Goal: Task Accomplishment & Management: Use online tool/utility

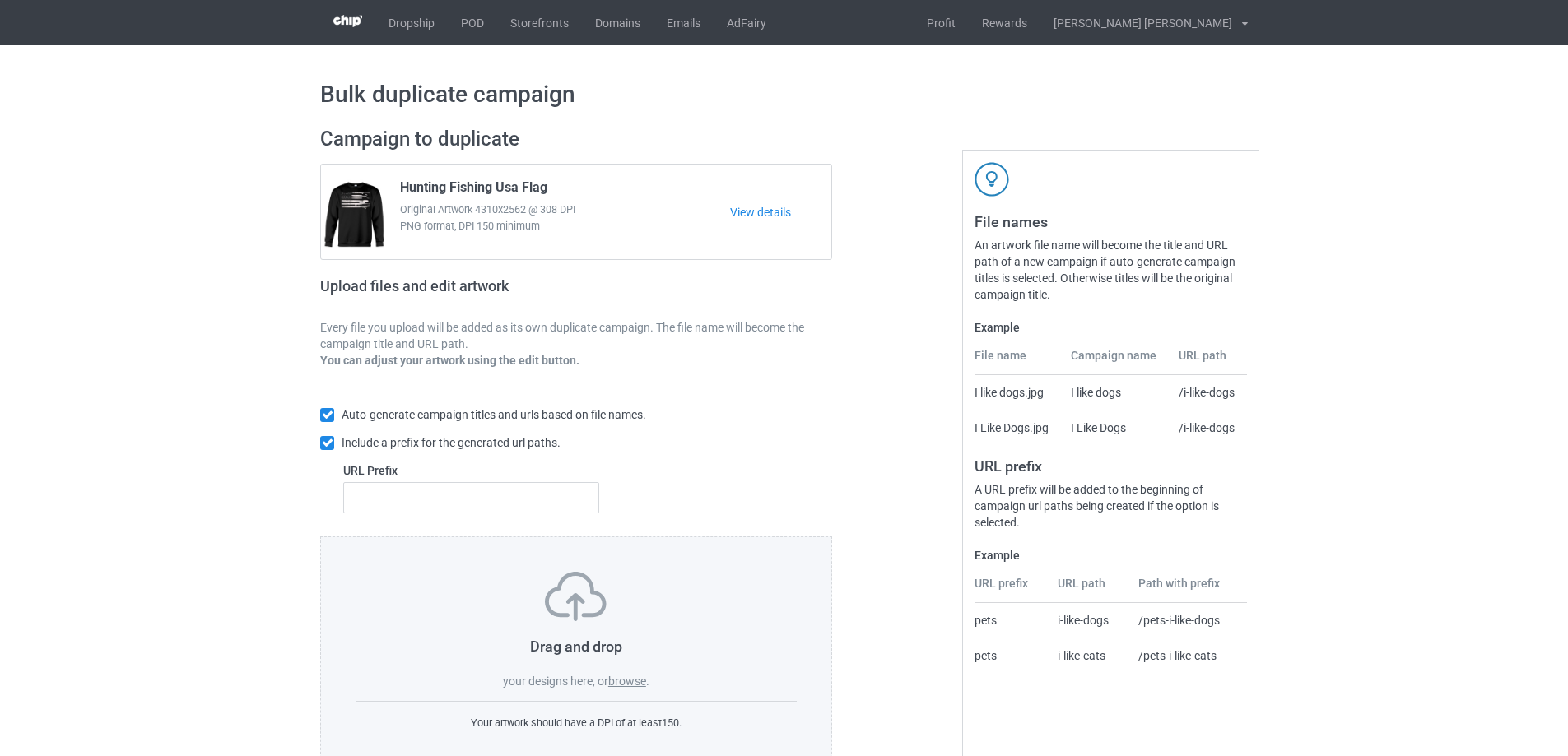
click at [629, 679] on label "browse" at bounding box center [627, 681] width 38 height 13
click at [0, 0] on input "browse" at bounding box center [0, 0] width 0 height 0
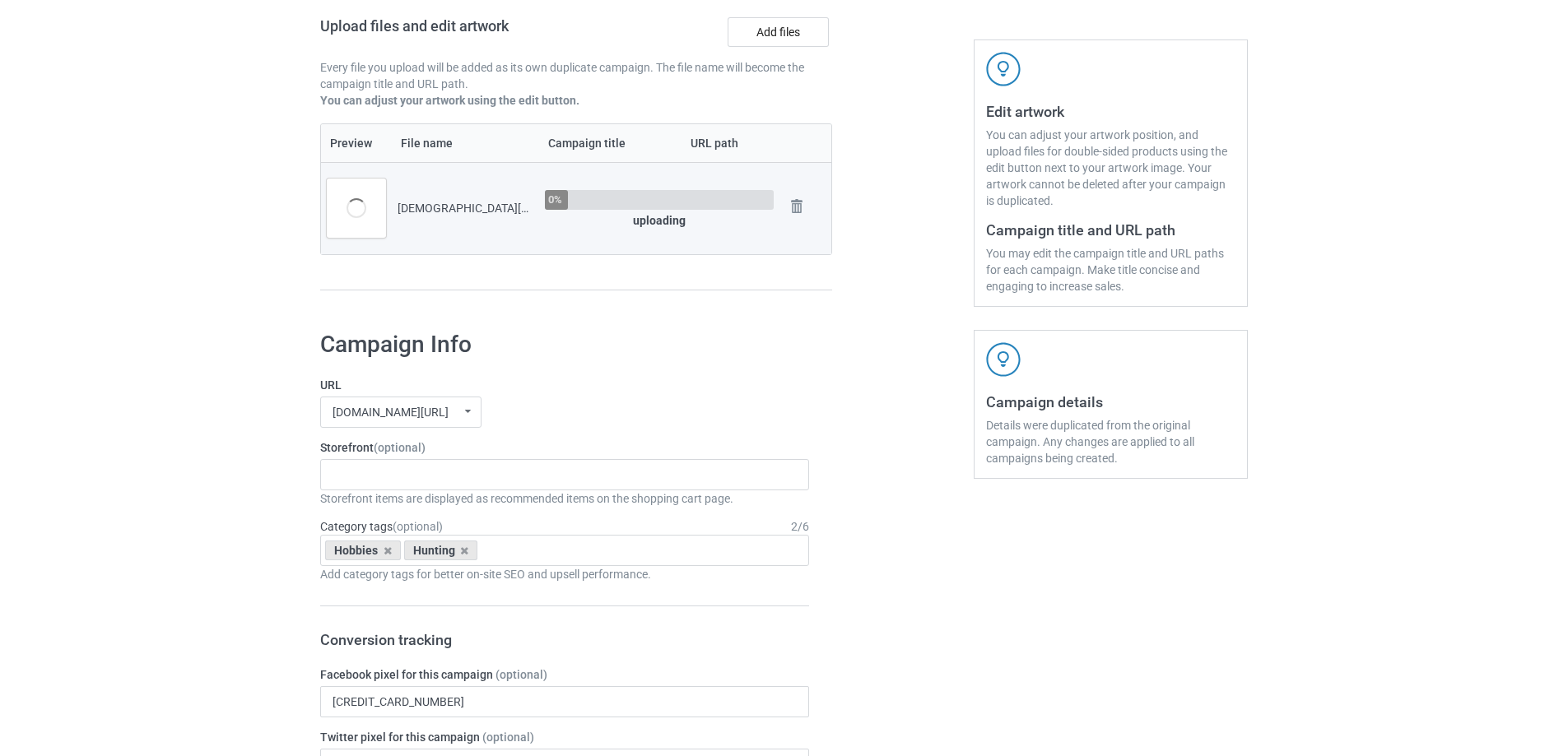
scroll to position [411, 0]
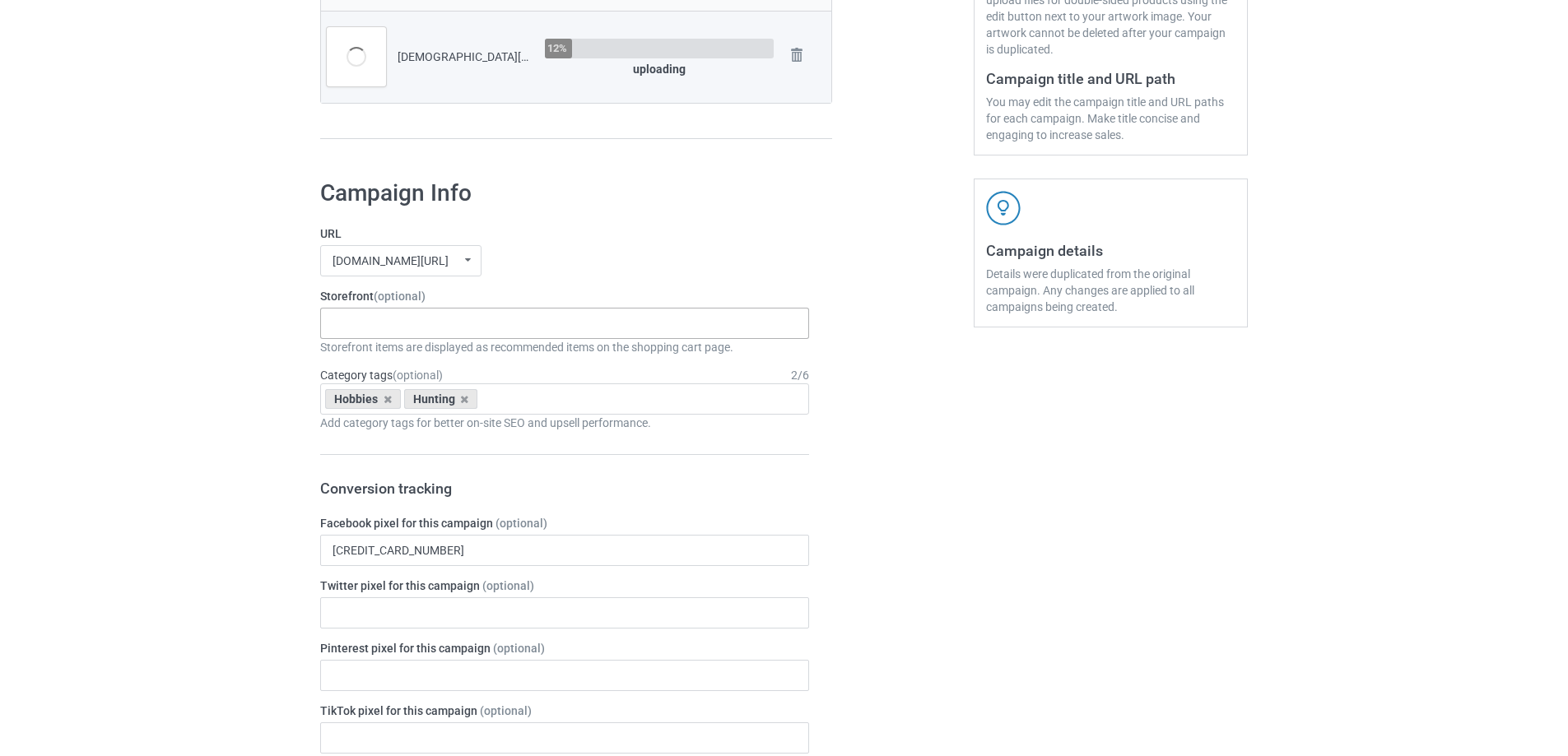
click at [379, 328] on div "Gifts For Hunter 2025 Gifts For Bikers No Hobby [DATE] Hide And Seek World Cham…" at bounding box center [564, 323] width 489 height 31
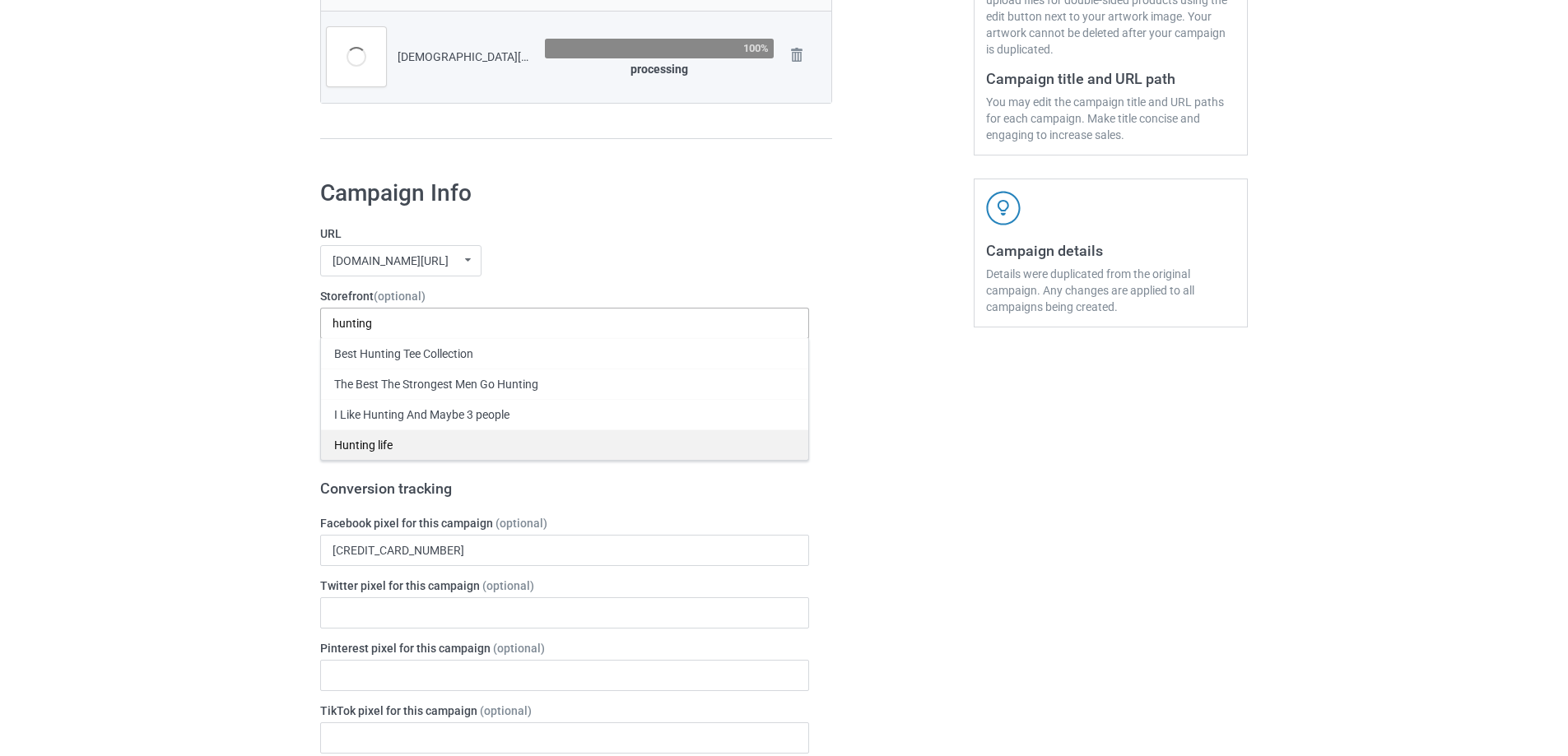
type input "hunting"
click at [393, 439] on div "Hunting life" at bounding box center [564, 445] width 487 height 30
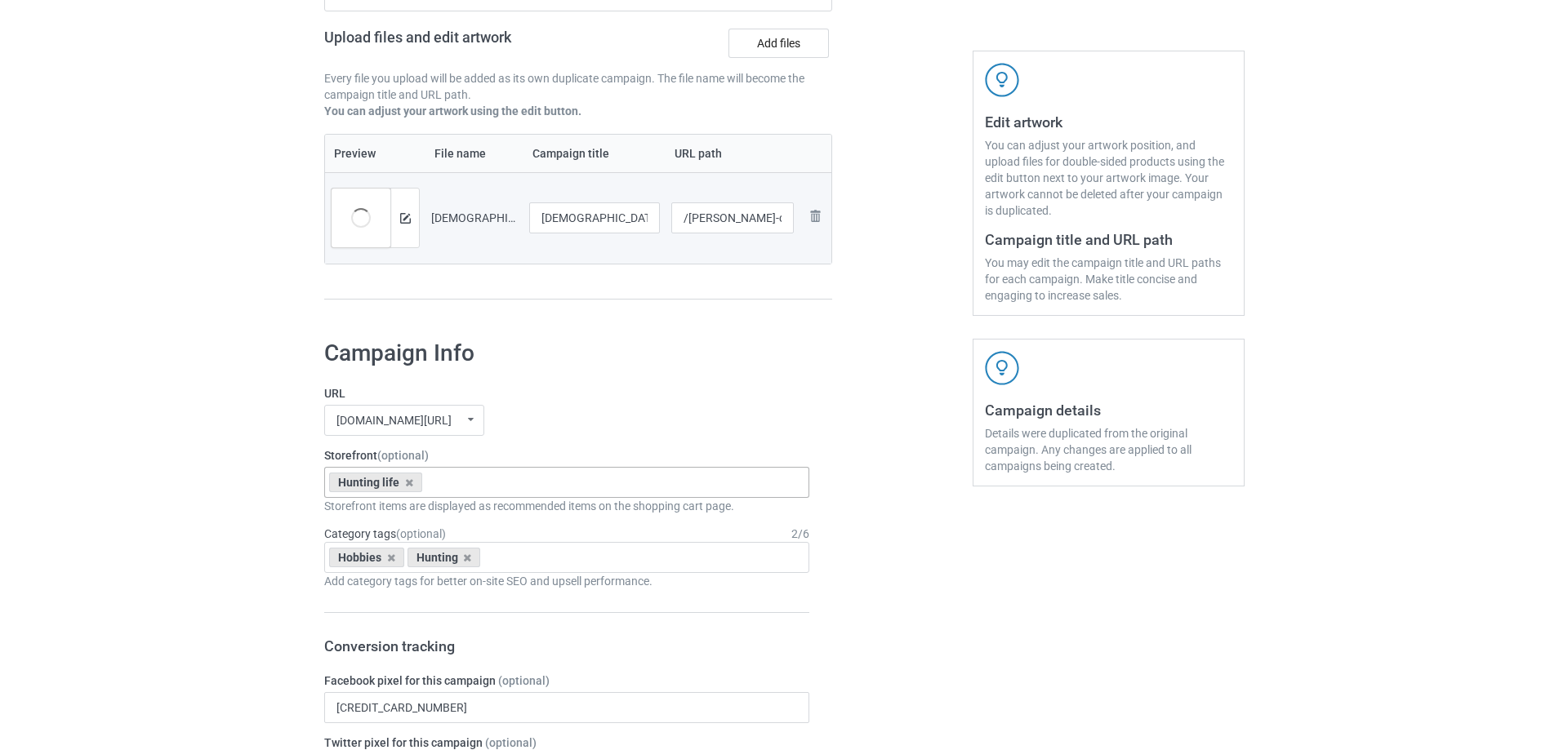
scroll to position [245, 0]
click at [399, 225] on img at bounding box center [399, 219] width 11 height 11
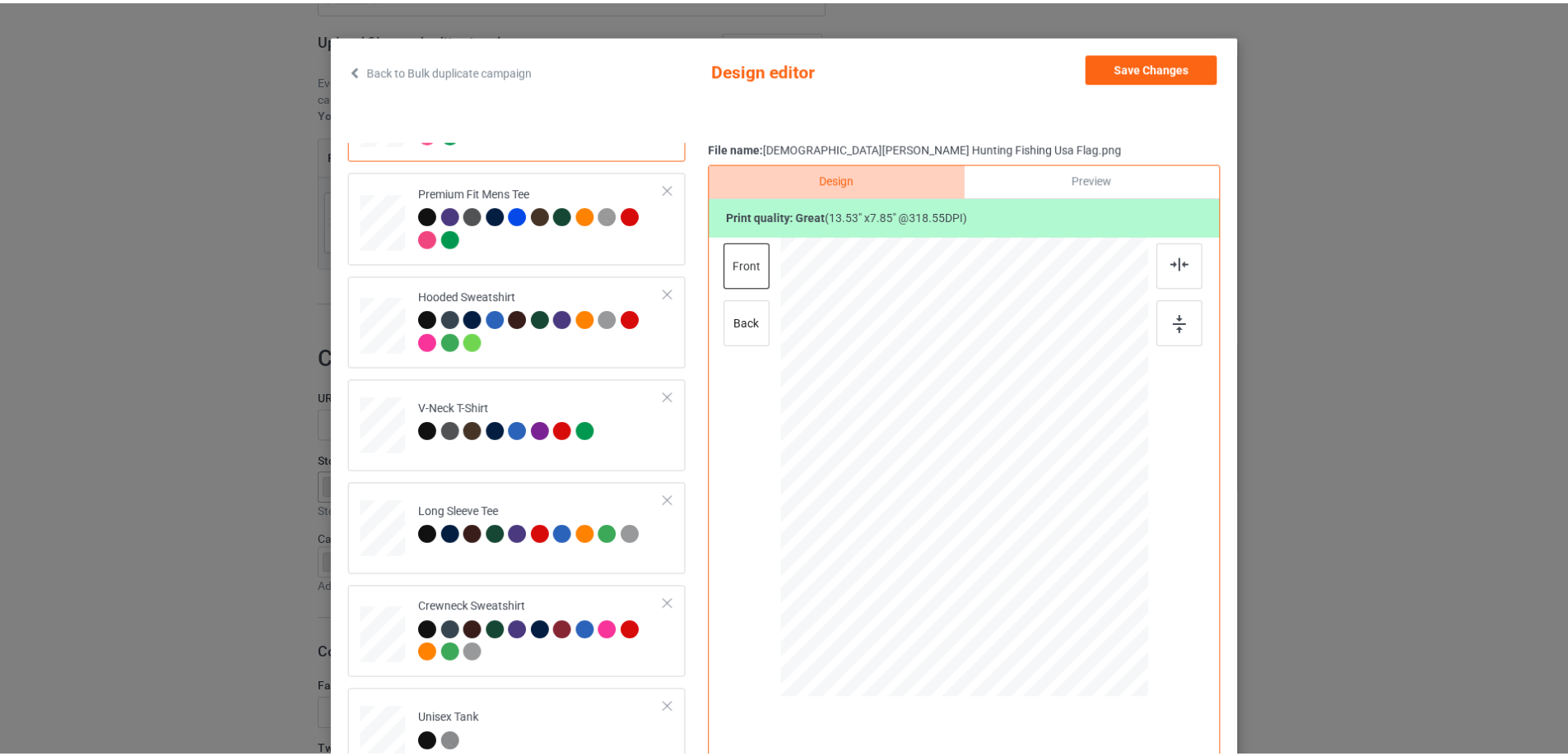
scroll to position [0, 0]
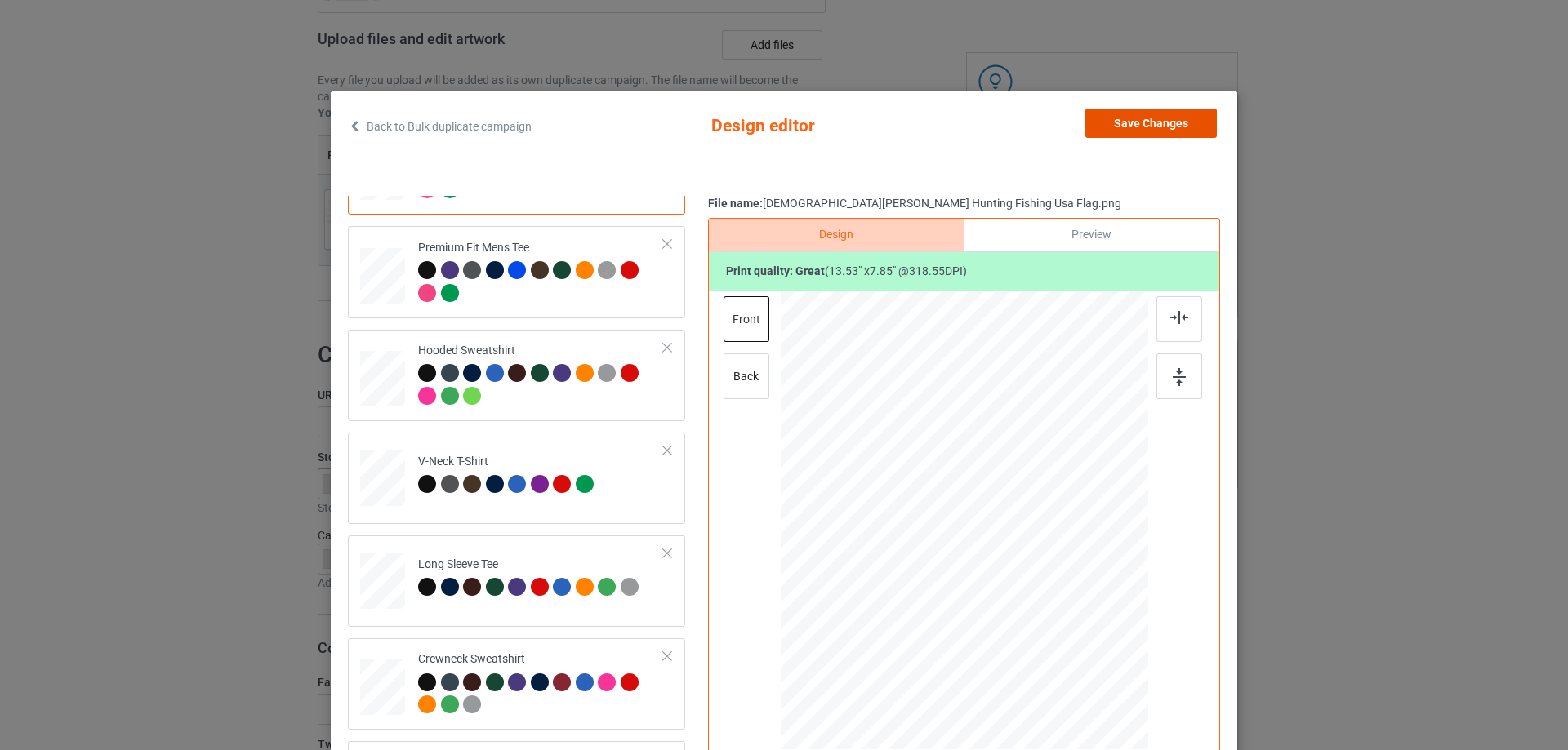
click at [1118, 119] on button "Save Changes" at bounding box center [1152, 123] width 132 height 29
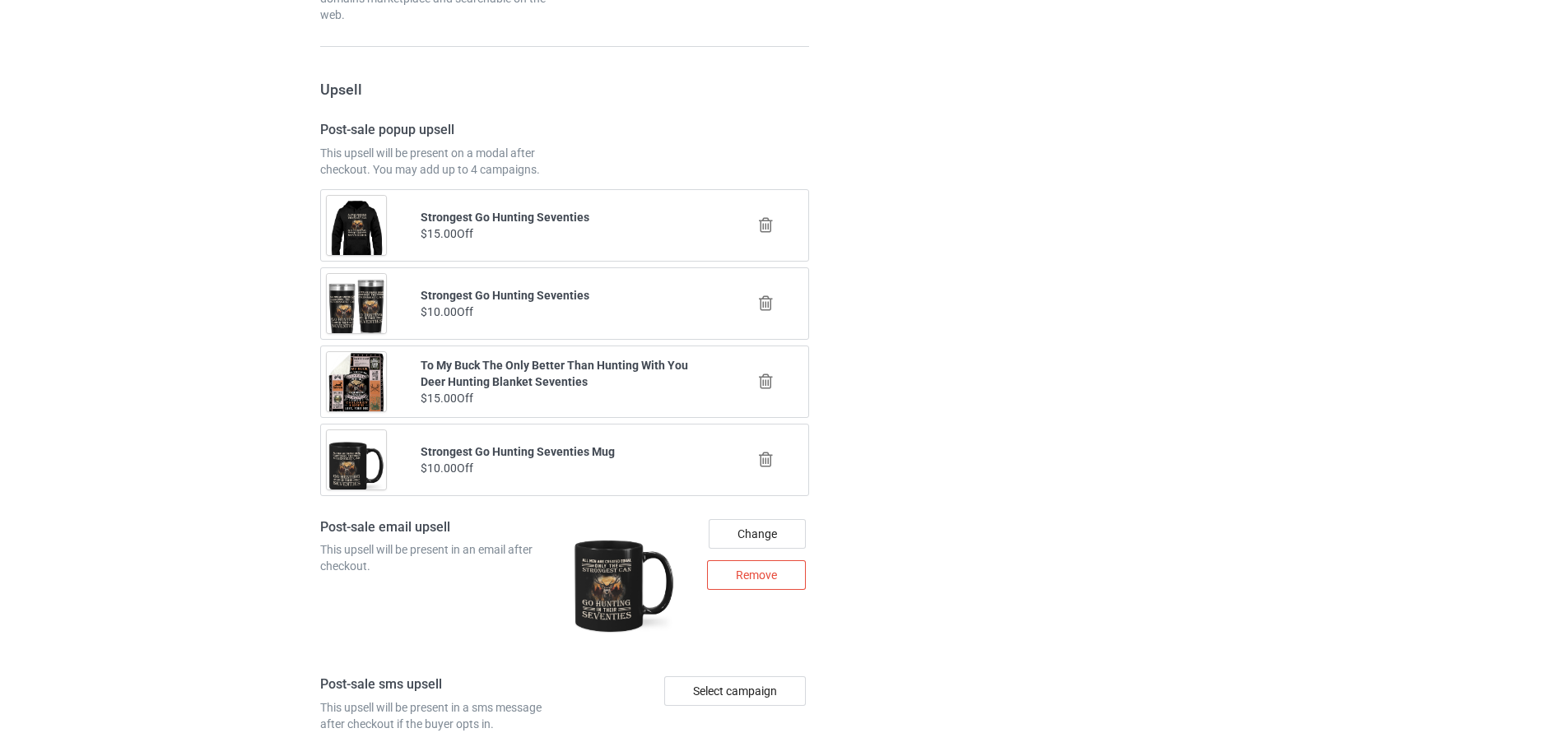
scroll to position [2235, 0]
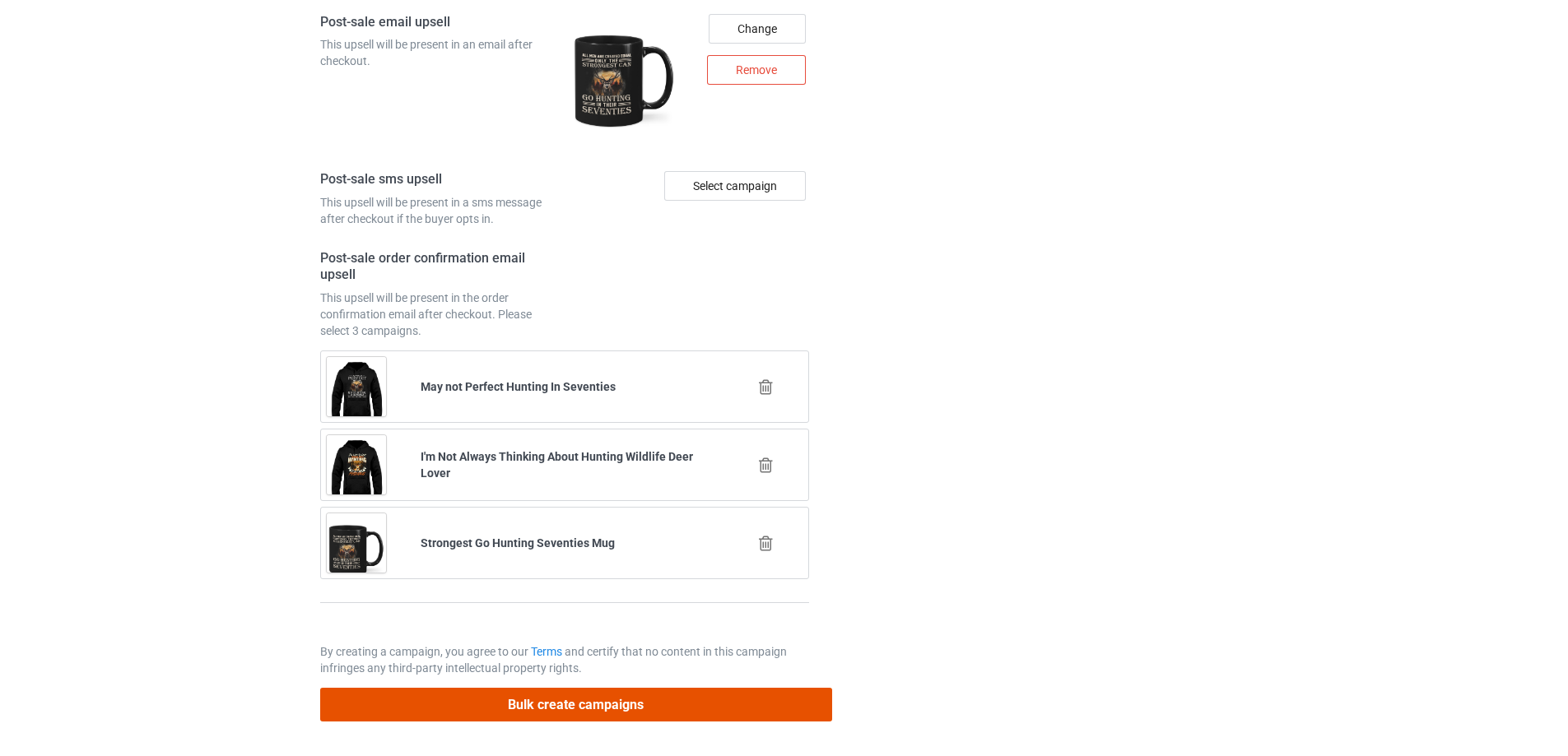
click at [597, 706] on button "Bulk create campaigns" at bounding box center [576, 705] width 512 height 34
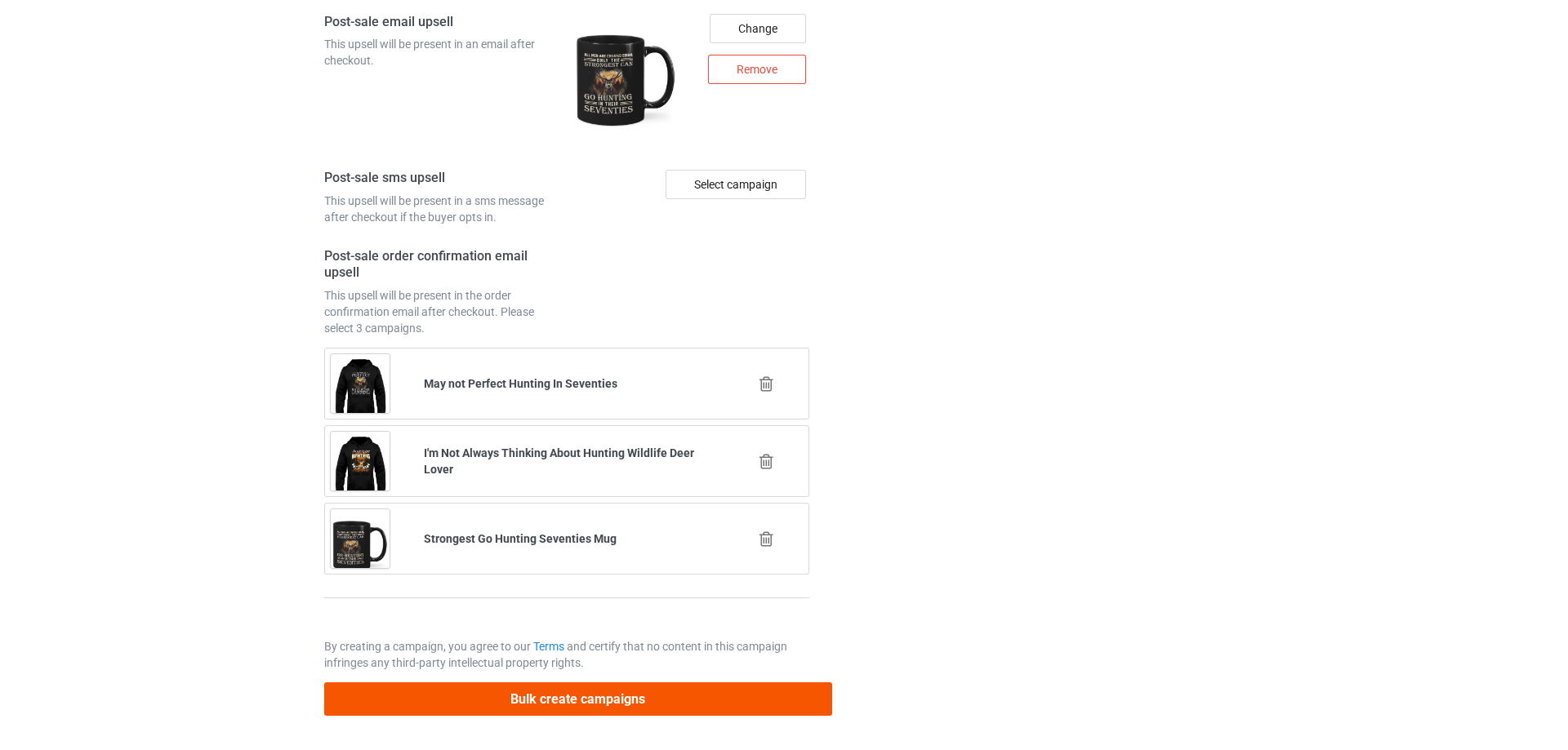
scroll to position [0, 0]
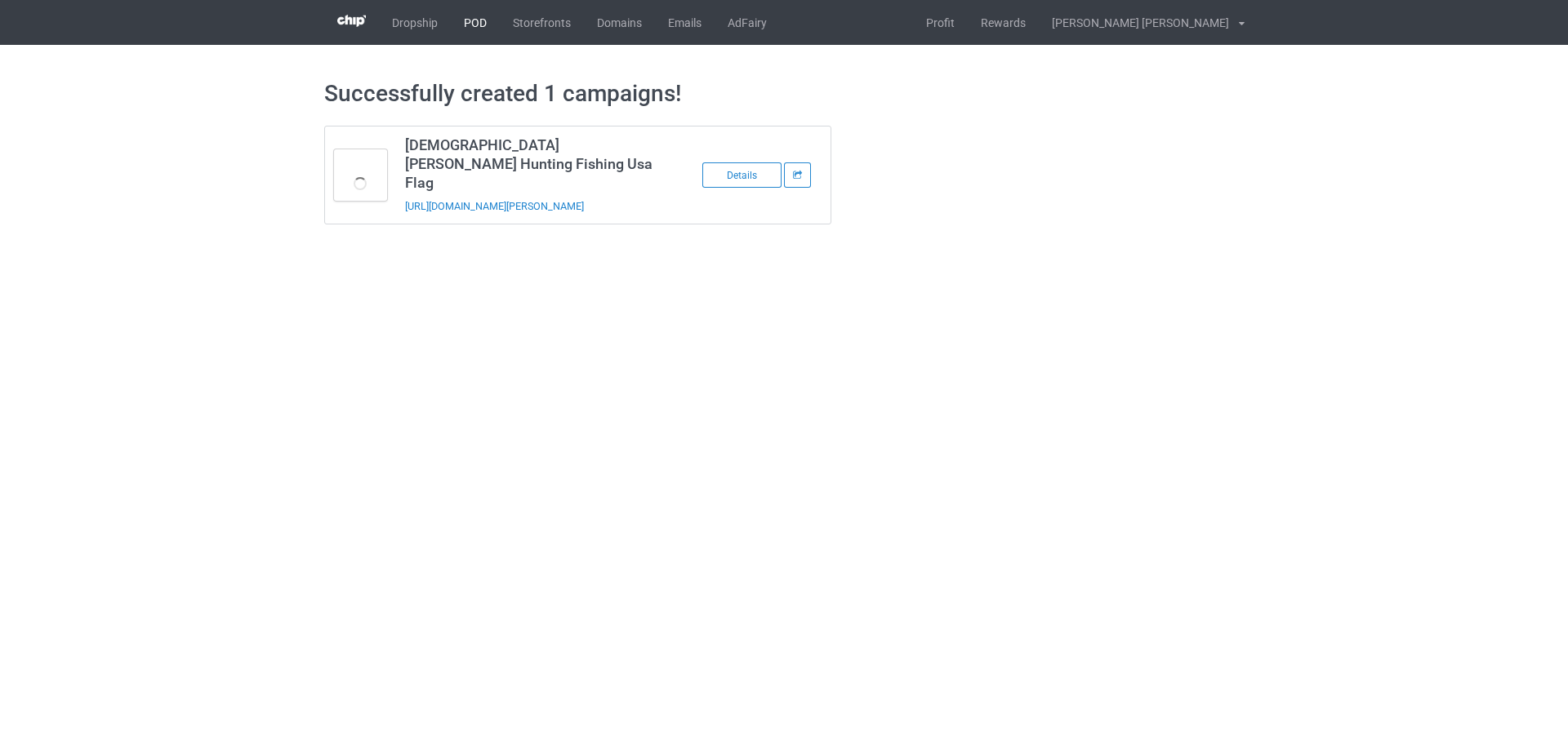
click at [466, 23] on link "POD" at bounding box center [475, 23] width 49 height 45
